Goal: Transaction & Acquisition: Purchase product/service

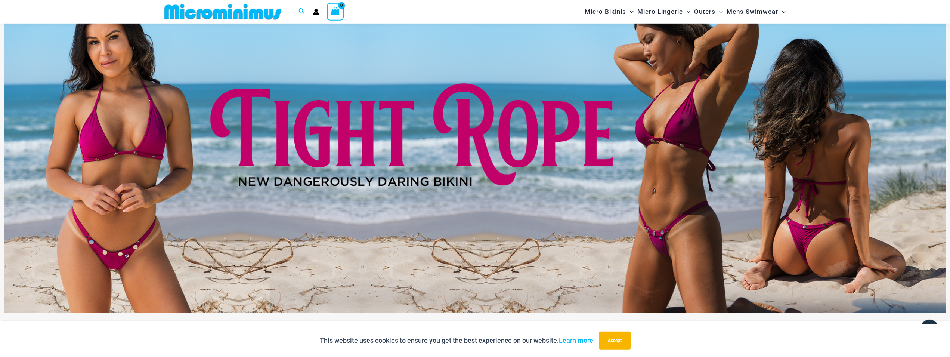
scroll to position [71, 0]
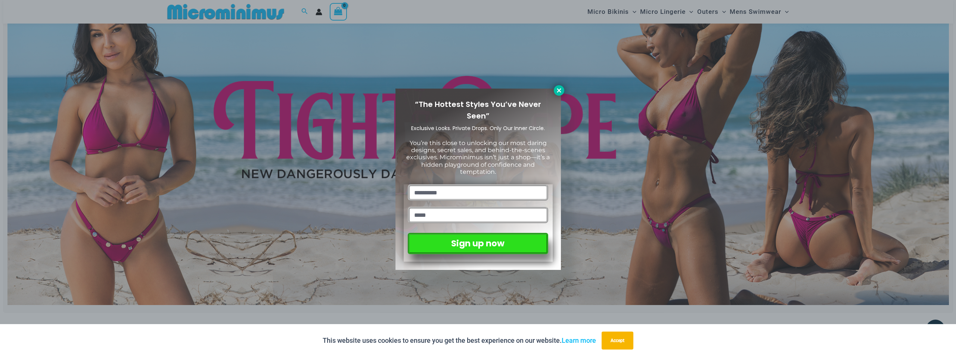
click at [557, 91] on icon at bounding box center [559, 90] width 7 height 7
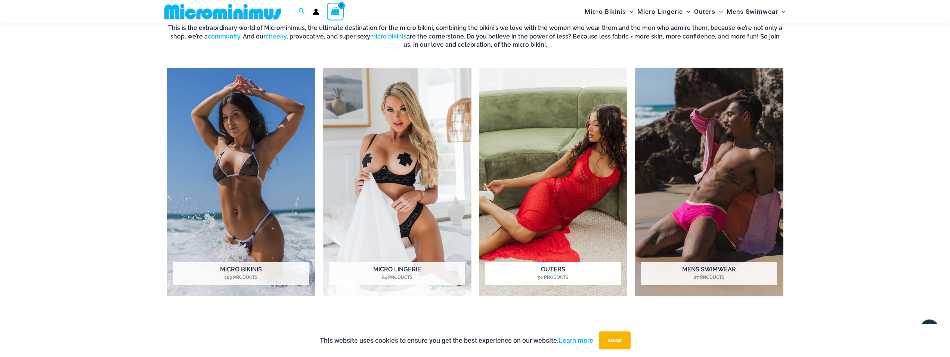
scroll to position [795, 0]
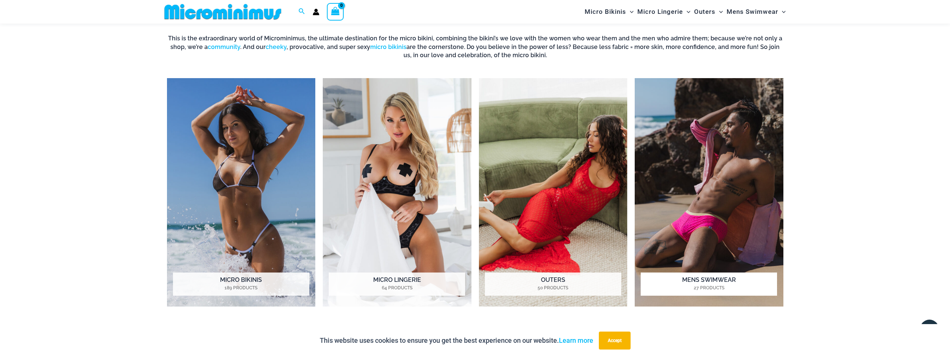
click at [680, 199] on img "Visit product category Mens Swimwear" at bounding box center [709, 192] width 149 height 228
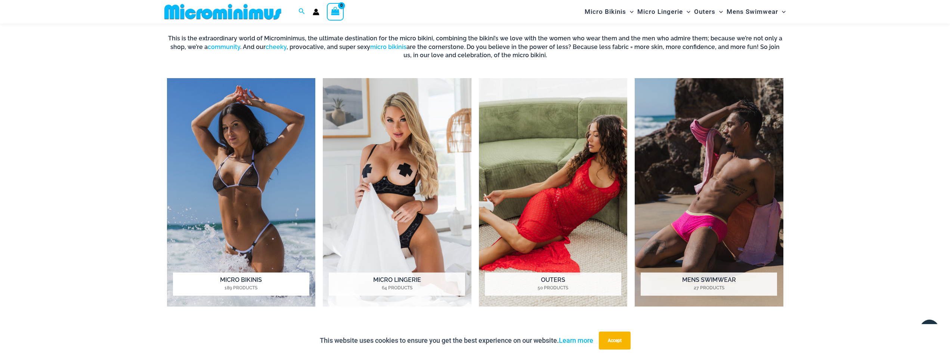
click at [242, 242] on img "Visit product category Micro Bikinis" at bounding box center [241, 192] width 149 height 228
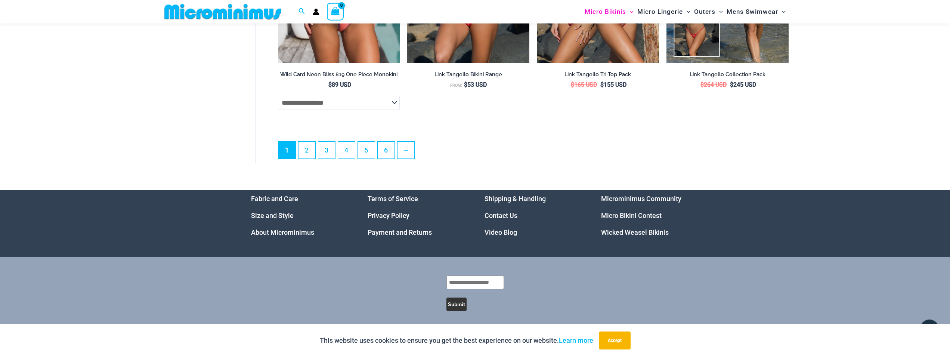
scroll to position [2168, 0]
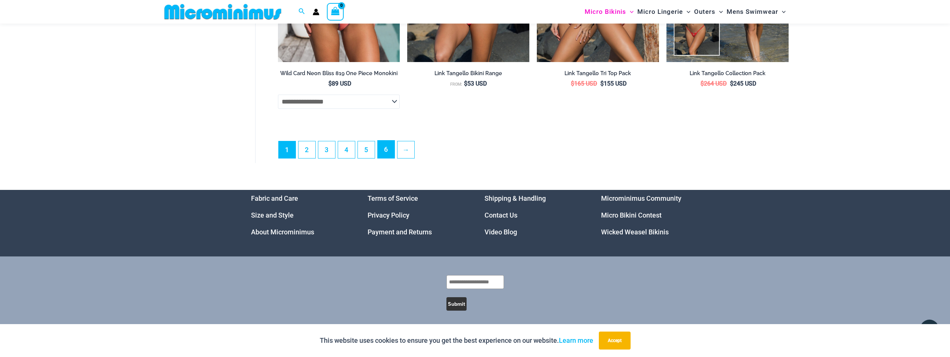
click at [382, 158] on link "6" at bounding box center [386, 149] width 17 height 18
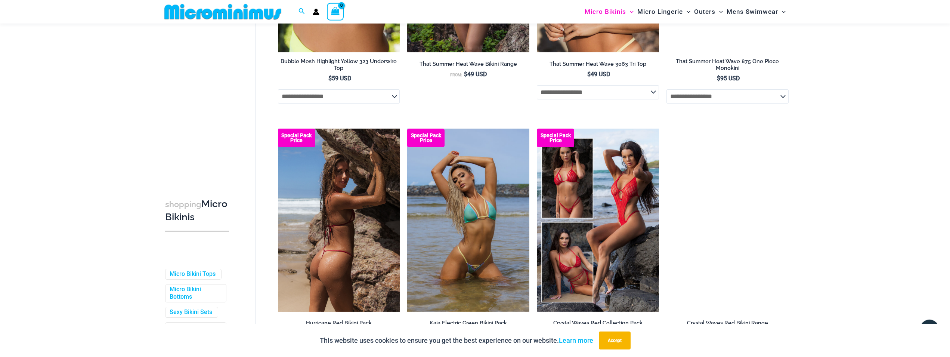
scroll to position [1252, 0]
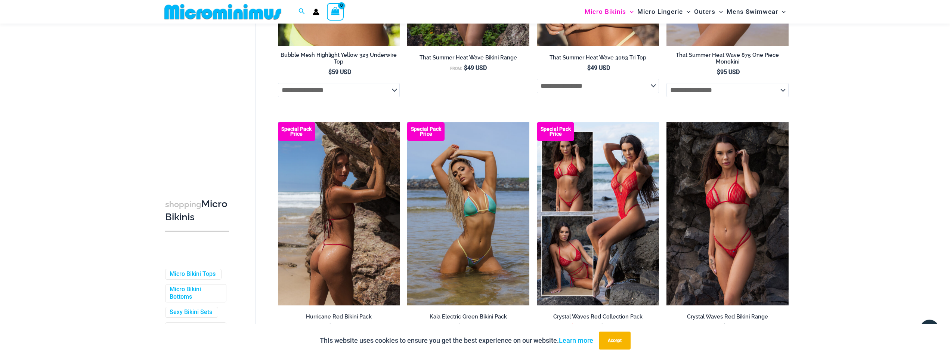
click at [346, 232] on img at bounding box center [339, 213] width 122 height 183
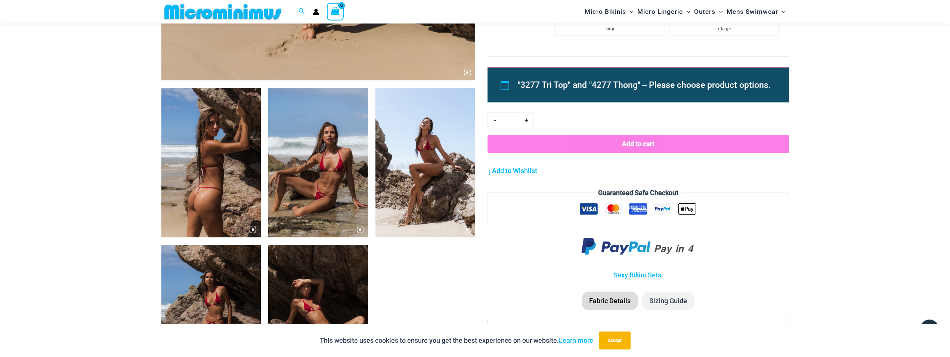
scroll to position [451, 0]
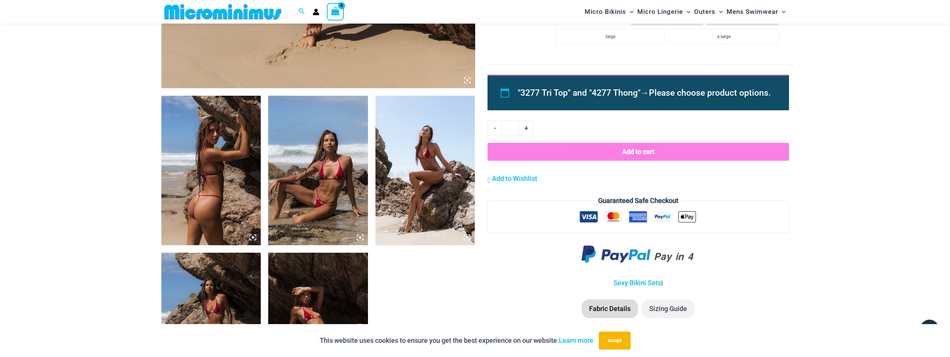
click at [215, 173] on img at bounding box center [211, 170] width 100 height 149
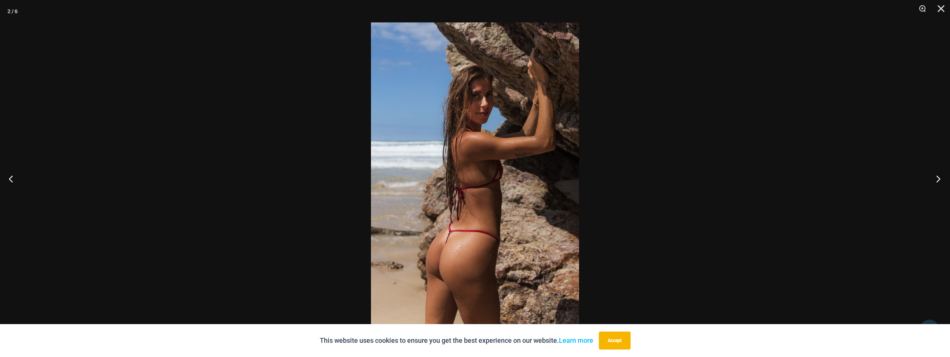
click at [933, 180] on button "Next" at bounding box center [936, 178] width 28 height 37
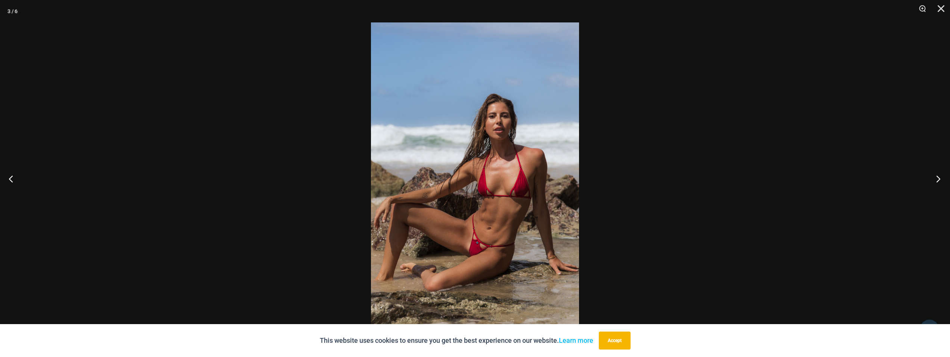
click at [932, 184] on button "Next" at bounding box center [936, 178] width 28 height 37
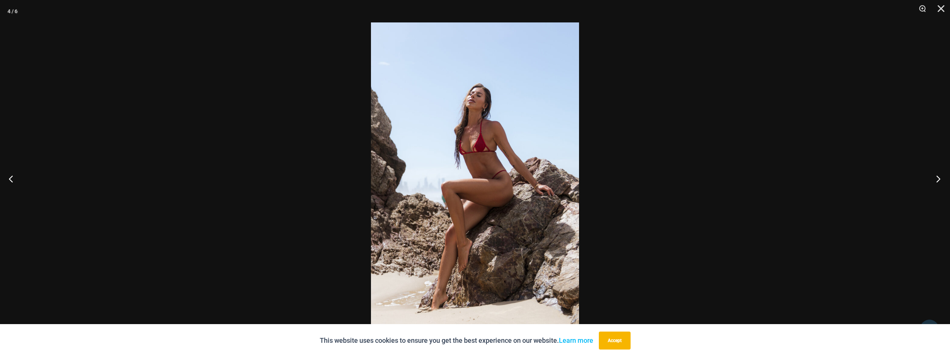
click at [931, 186] on button "Next" at bounding box center [936, 178] width 28 height 37
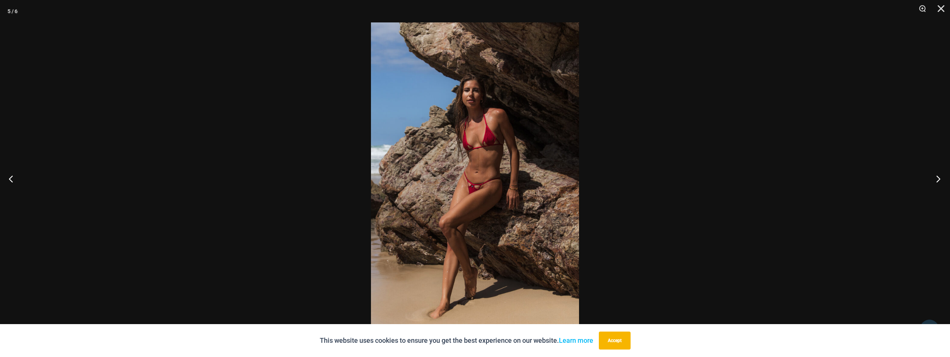
click at [931, 187] on button "Next" at bounding box center [936, 178] width 28 height 37
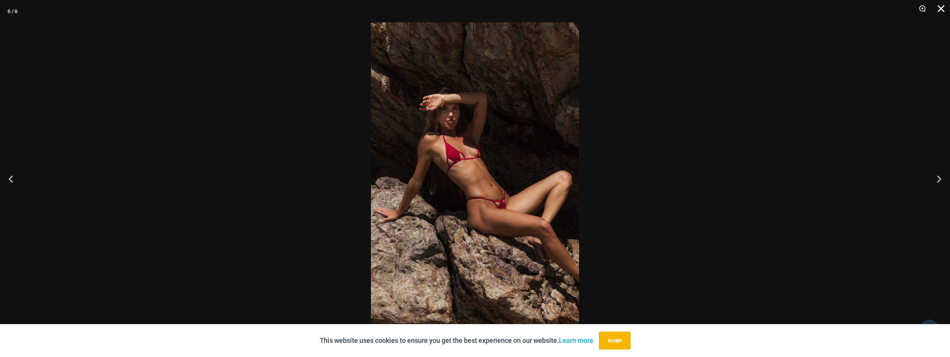
click at [938, 11] on button "Close" at bounding box center [938, 11] width 19 height 22
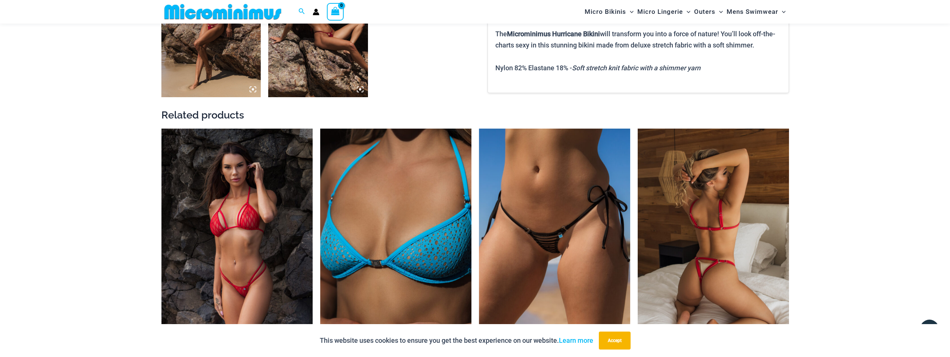
scroll to position [794, 0]
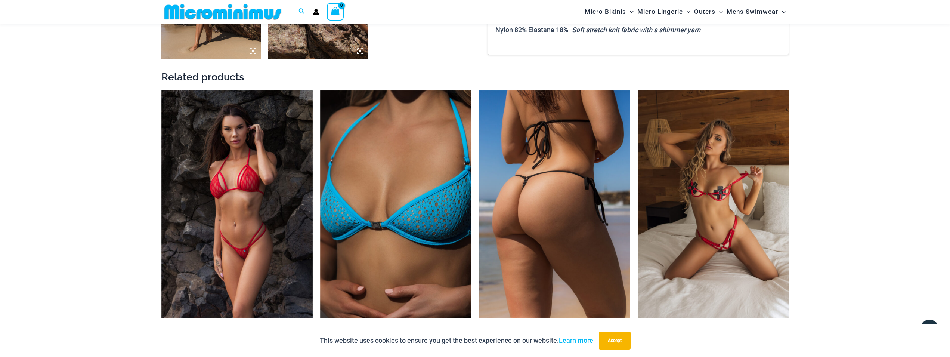
click at [554, 151] on img at bounding box center [554, 203] width 151 height 227
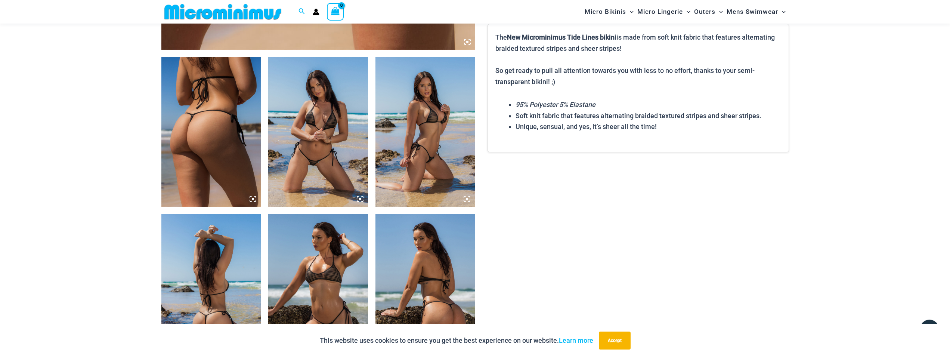
scroll to position [451, 0]
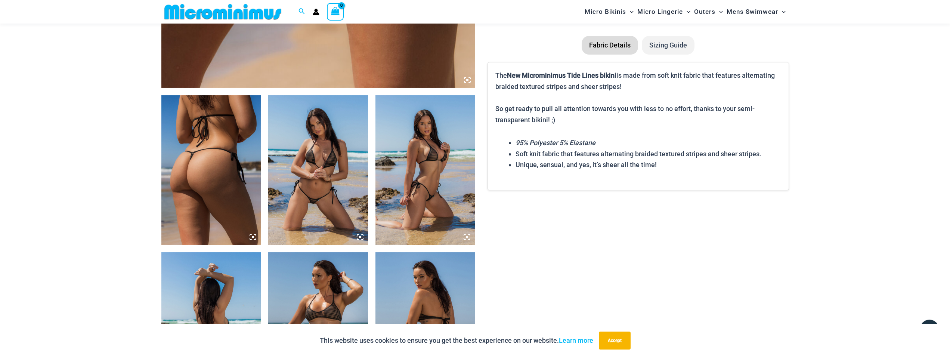
click at [317, 177] on img at bounding box center [318, 169] width 100 height 149
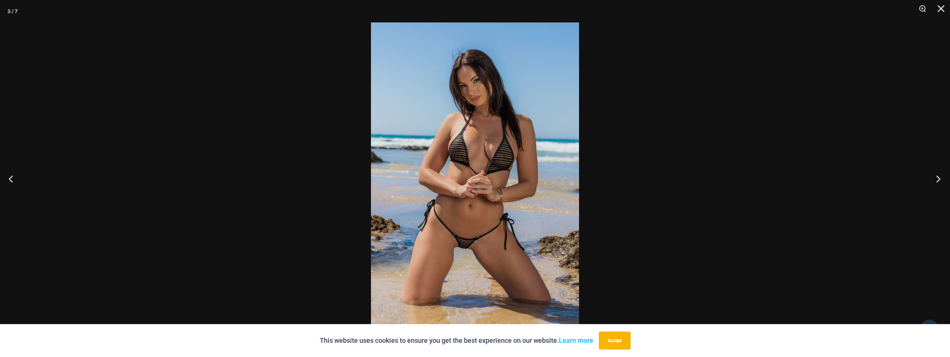
click at [937, 179] on button "Next" at bounding box center [936, 178] width 28 height 37
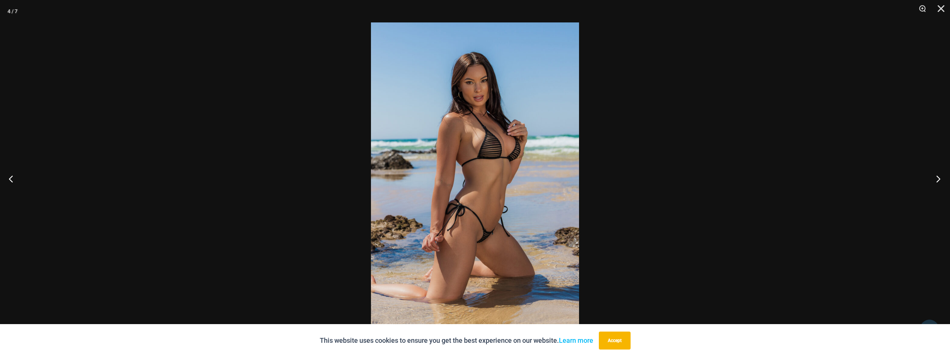
click at [937, 178] on button "Next" at bounding box center [936, 178] width 28 height 37
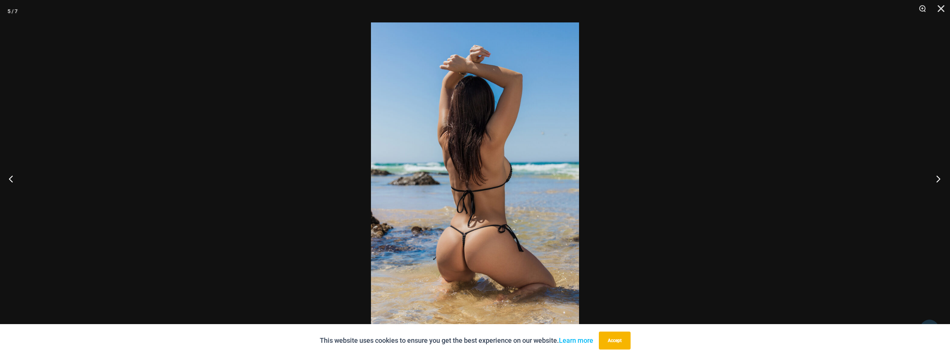
click at [937, 178] on button "Next" at bounding box center [936, 178] width 28 height 37
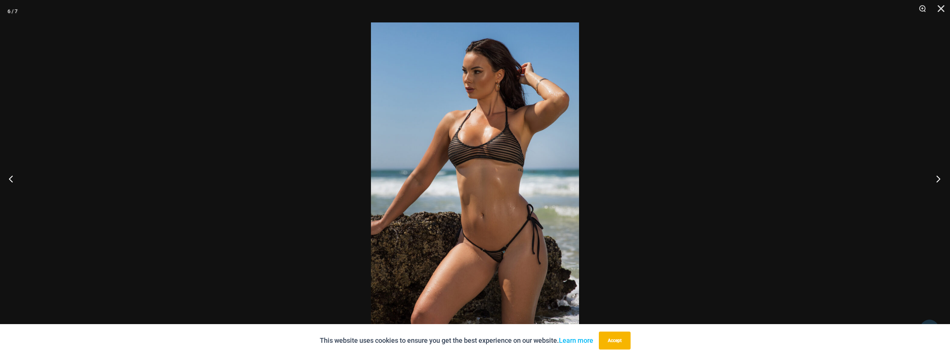
click at [937, 178] on button "Next" at bounding box center [936, 178] width 28 height 37
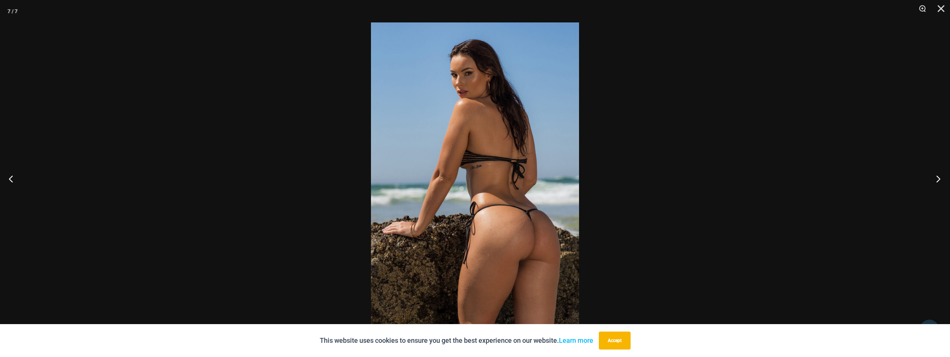
click at [937, 179] on button "Next" at bounding box center [936, 178] width 28 height 37
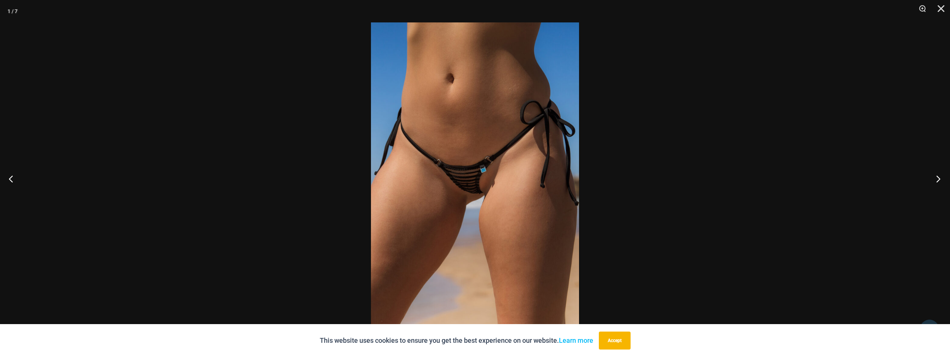
click at [937, 179] on button "Next" at bounding box center [936, 178] width 28 height 37
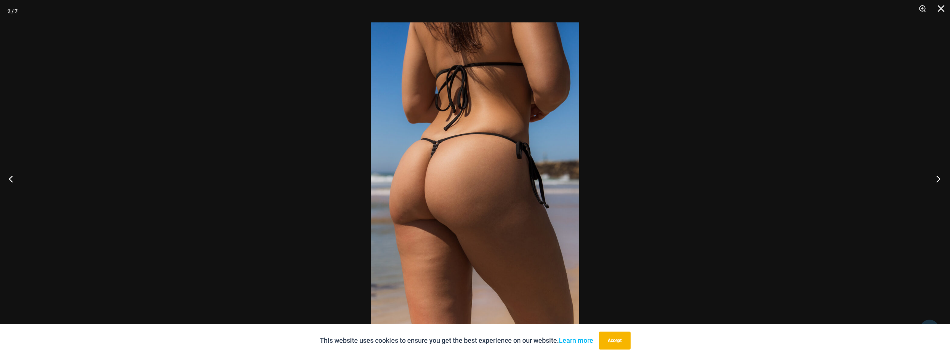
click at [937, 179] on button "Next" at bounding box center [936, 178] width 28 height 37
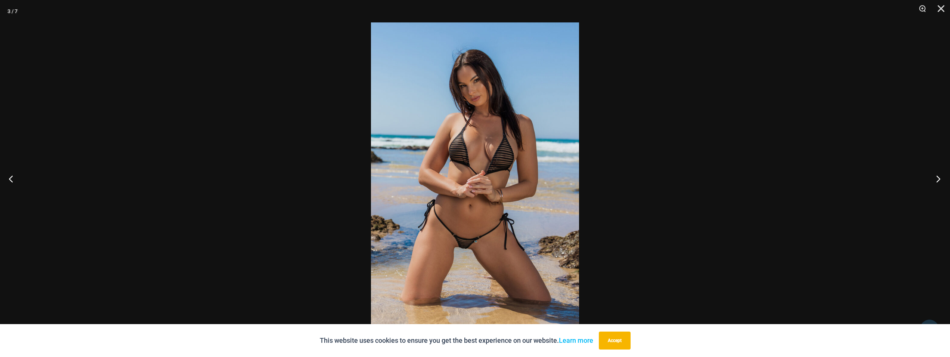
click at [937, 179] on button "Next" at bounding box center [936, 178] width 28 height 37
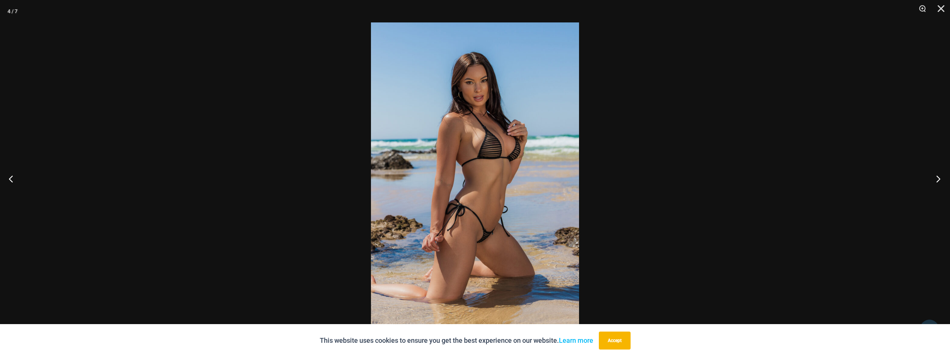
click at [937, 179] on button "Next" at bounding box center [936, 178] width 28 height 37
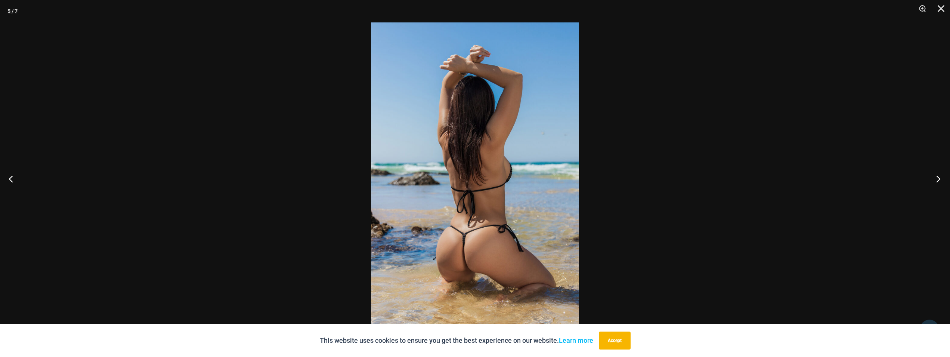
click at [937, 179] on button "Next" at bounding box center [936, 178] width 28 height 37
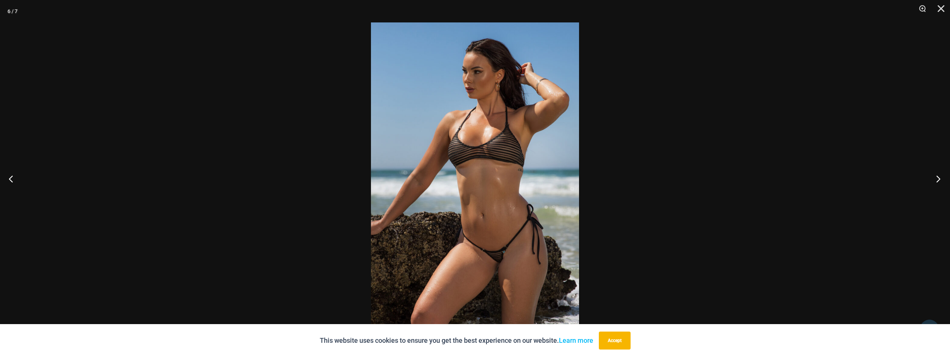
click at [937, 180] on button "Next" at bounding box center [936, 178] width 28 height 37
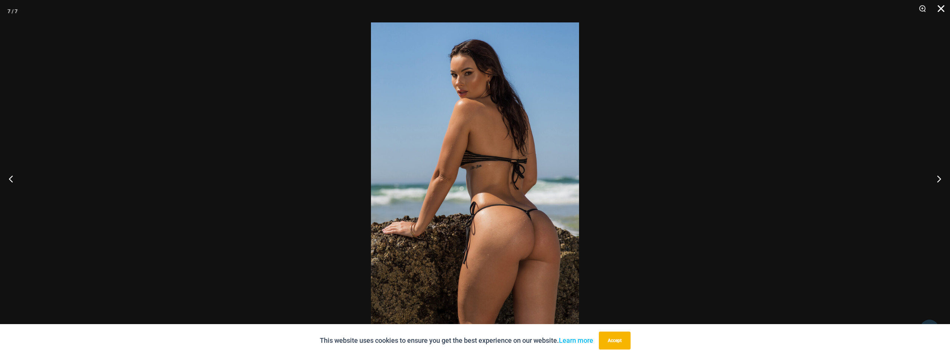
click at [938, 6] on button "Close" at bounding box center [938, 11] width 19 height 22
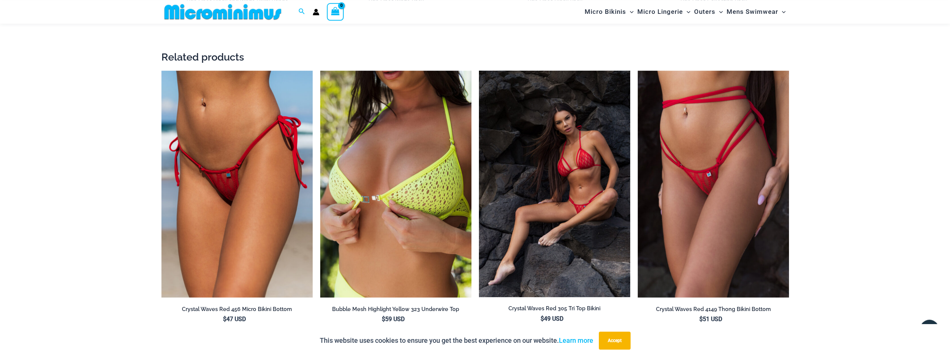
scroll to position [1137, 0]
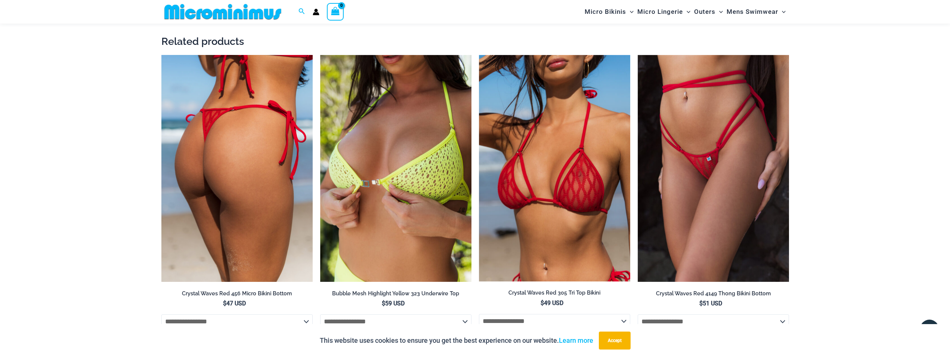
click at [213, 124] on img at bounding box center [236, 168] width 151 height 227
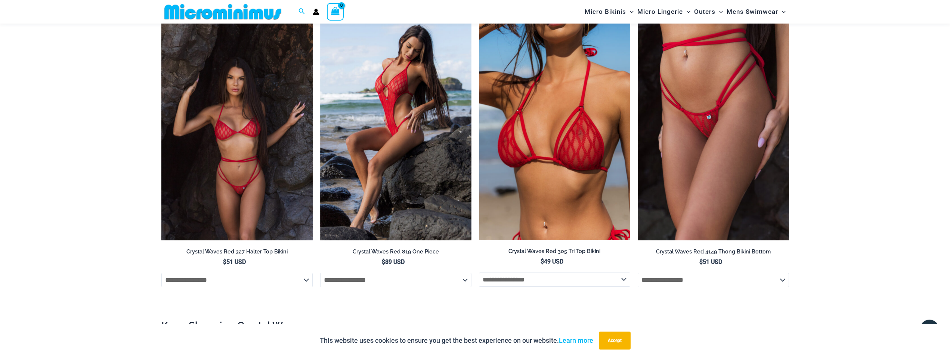
scroll to position [909, 0]
